Goal: Task Accomplishment & Management: Use online tool/utility

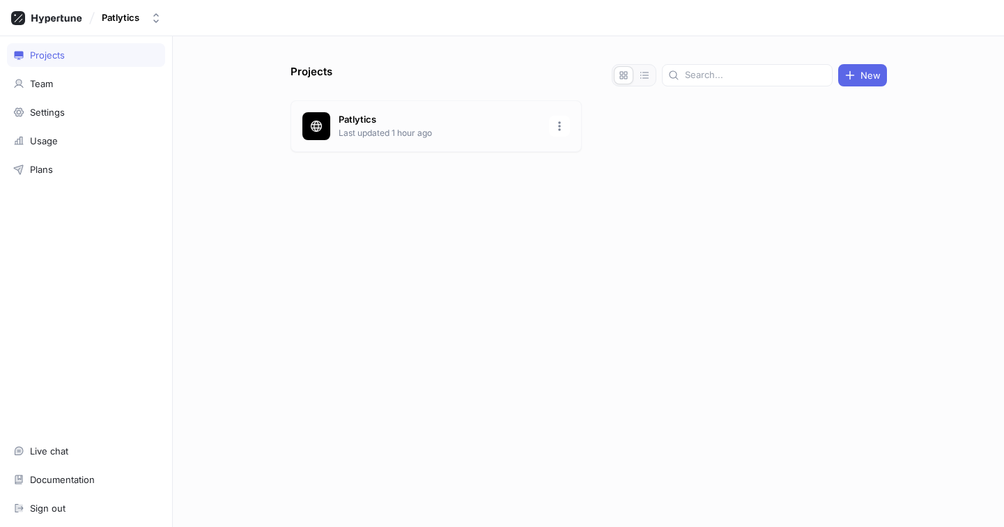
click at [349, 126] on p "Patlytics" at bounding box center [440, 120] width 202 height 14
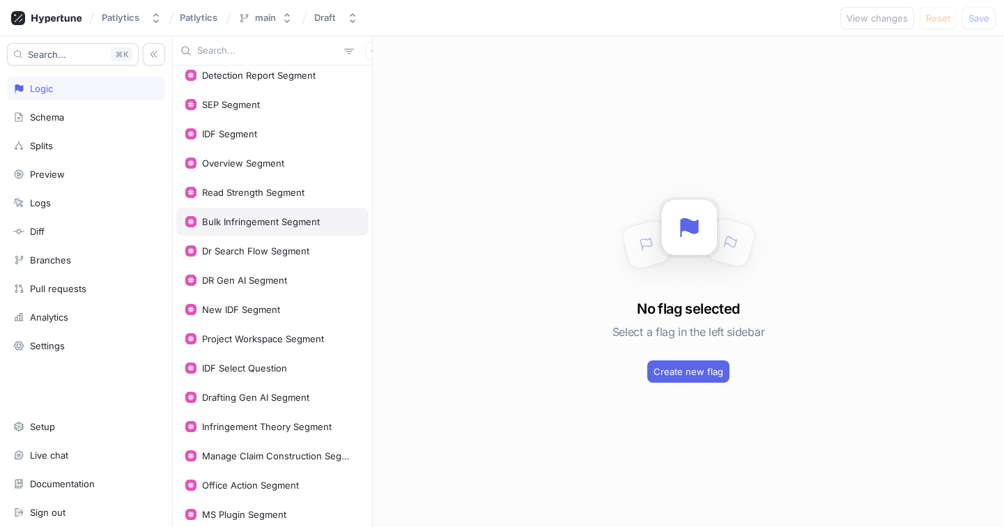
scroll to position [180, 0]
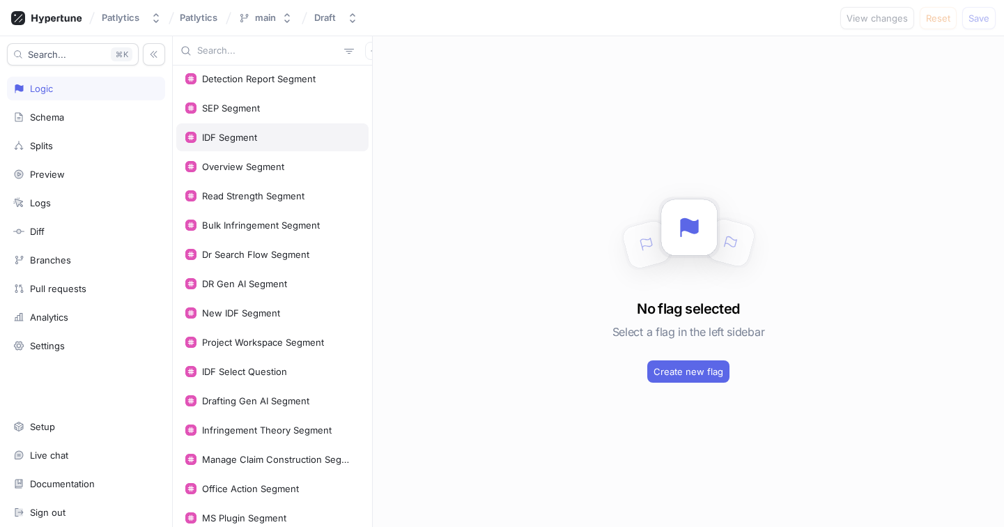
click at [256, 144] on div "IDF Segment" at bounding box center [272, 137] width 192 height 28
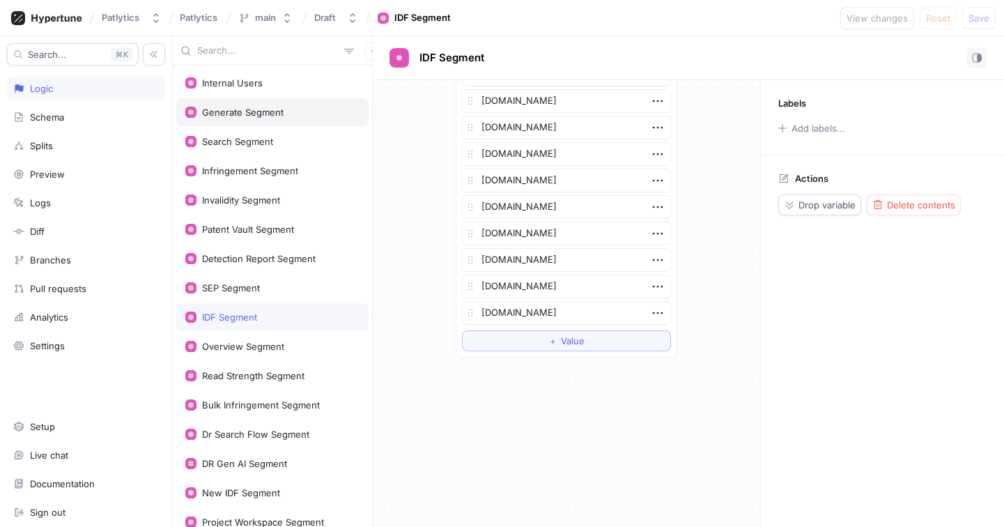
click at [262, 120] on div "Generate Segment" at bounding box center [272, 112] width 192 height 28
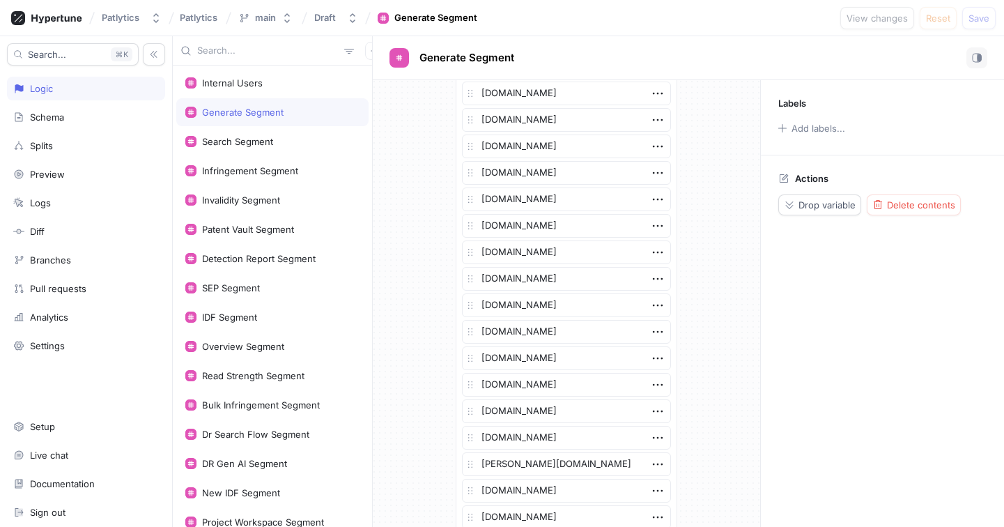
scroll to position [2175, 0]
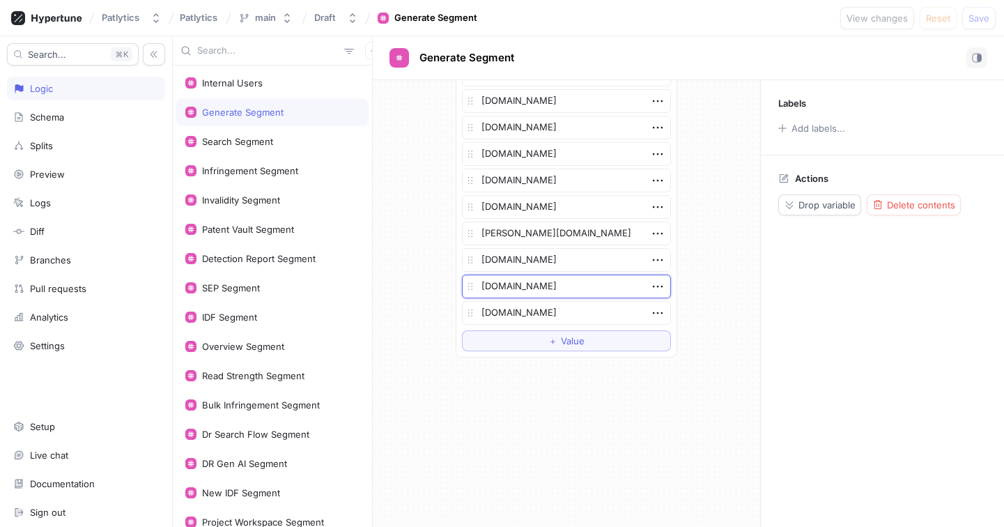
drag, startPoint x: 532, startPoint y: 288, endPoint x: 447, endPoint y: 286, distance: 85.1
click at [243, 313] on div "IDF Segment" at bounding box center [229, 317] width 55 height 11
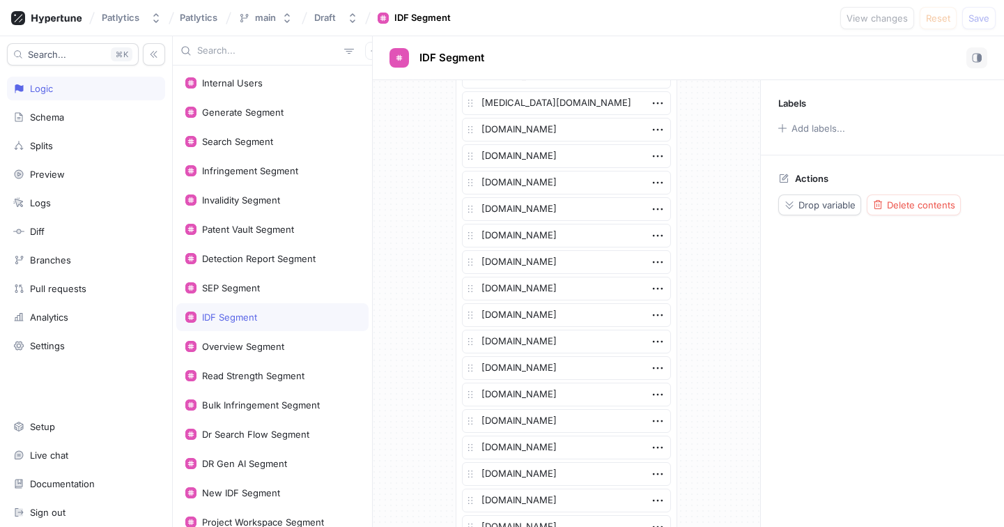
scroll to position [851, 0]
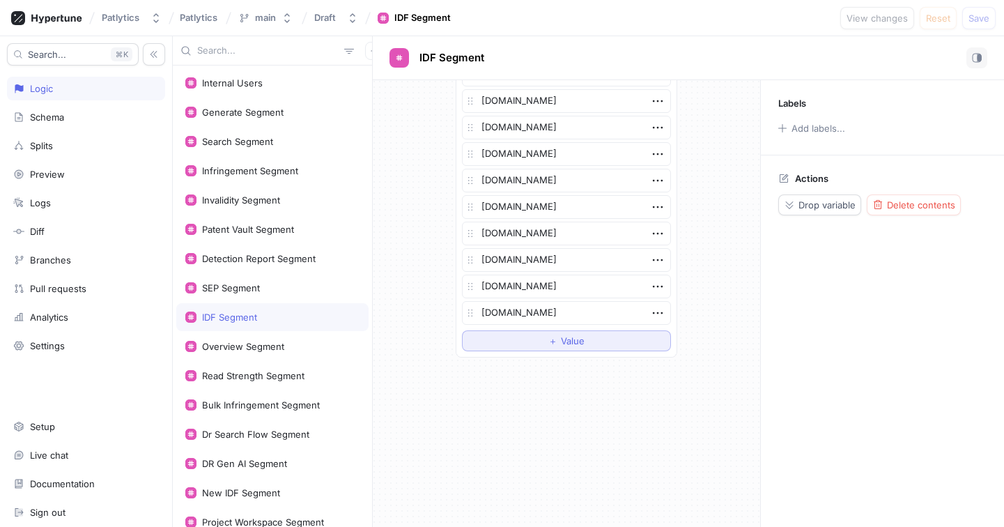
click at [567, 346] on button "＋ Value" at bounding box center [566, 340] width 209 height 21
type textarea "x"
type textarea "[DOMAIN_NAME]"
click at [983, 18] on span "Save" at bounding box center [979, 18] width 21 height 8
type textarea "x"
